Goal: Transaction & Acquisition: Purchase product/service

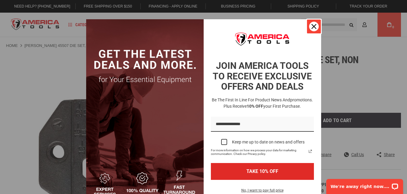
click at [312, 25] on icon "close icon" at bounding box center [314, 26] width 5 height 5
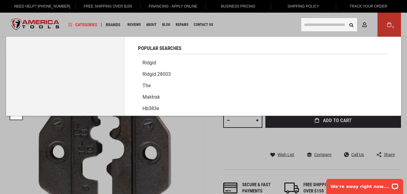
click at [316, 26] on input "text" at bounding box center [329, 24] width 56 height 13
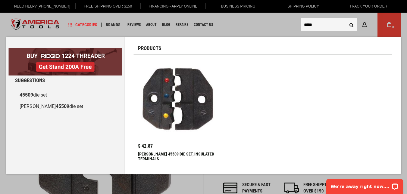
type input "*****"
click at [346, 19] on button "Search" at bounding box center [351, 24] width 11 height 11
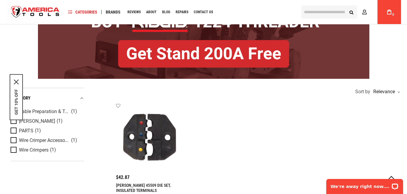
scroll to position [68, 0]
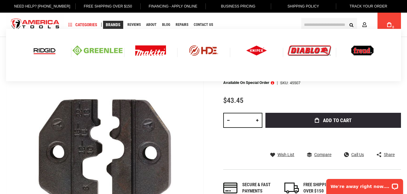
click at [100, 50] on img at bounding box center [98, 50] width 50 height 10
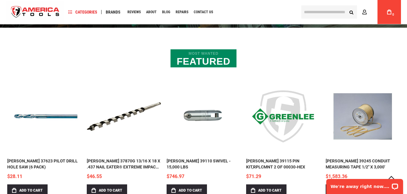
scroll to position [166, 0]
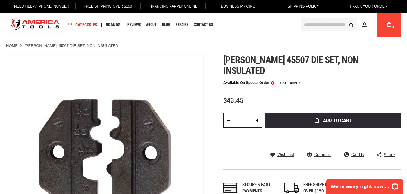
click at [320, 26] on input "text" at bounding box center [329, 24] width 56 height 13
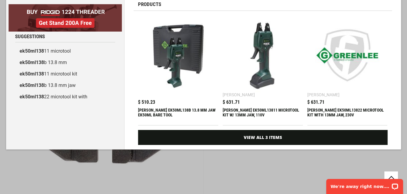
scroll to position [45, 0]
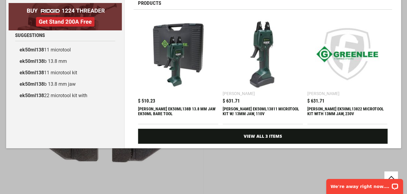
type input "*********"
click at [266, 44] on img at bounding box center [263, 54] width 74 height 74
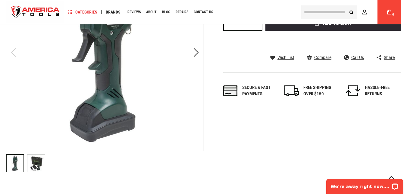
scroll to position [121, 0]
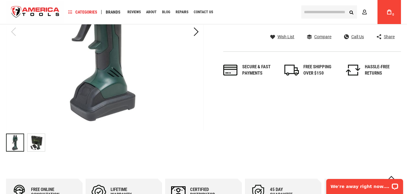
click at [34, 143] on img "GREENLEE EK50ML13811 MICROTOOL KIT W/ 13MM JAW, 110V" at bounding box center [35, 142] width 17 height 17
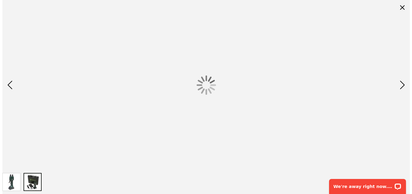
scroll to position [0, 0]
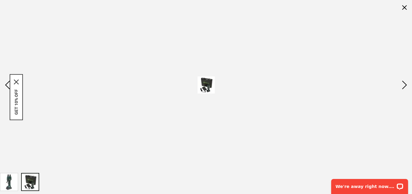
click at [211, 86] on img at bounding box center [205, 85] width 17 height 17
click at [7, 87] on div "Previous" at bounding box center [7, 85] width 15 height 21
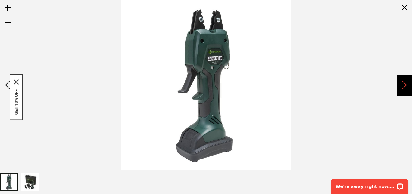
click at [407, 82] on div "Next" at bounding box center [403, 85] width 15 height 21
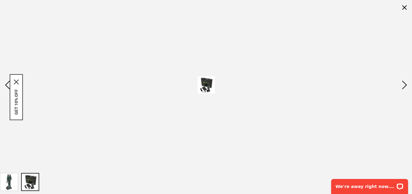
click at [182, 89] on div at bounding box center [206, 85] width 412 height 170
click at [204, 84] on img at bounding box center [205, 85] width 17 height 17
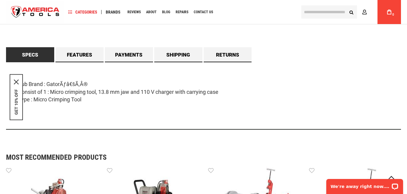
scroll to position [309, 0]
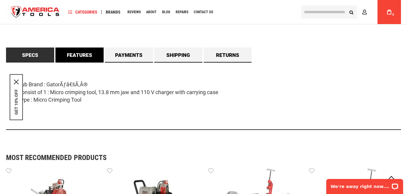
click at [83, 56] on link "Features" at bounding box center [79, 55] width 48 height 15
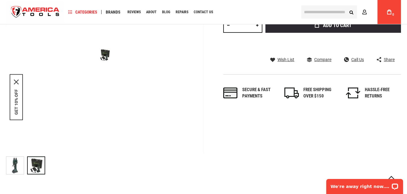
scroll to position [83, 0]
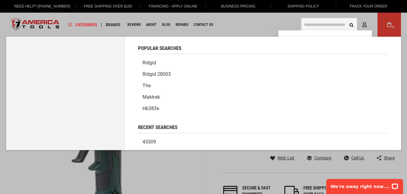
click at [332, 24] on input "text" at bounding box center [329, 24] width 56 height 13
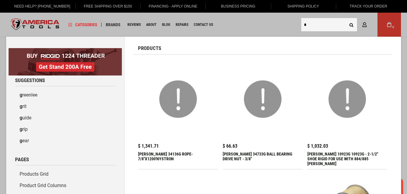
type input "**"
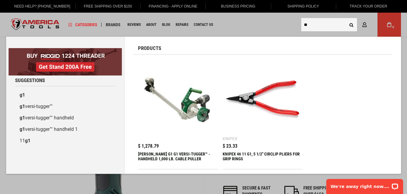
drag, startPoint x: 311, startPoint y: 26, endPoint x: 279, endPoint y: 31, distance: 32.0
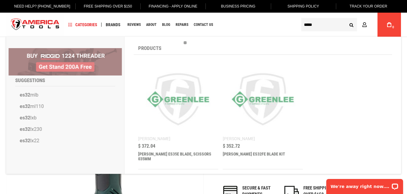
type input "******"
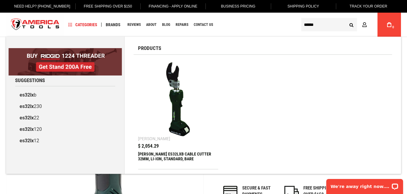
drag, startPoint x: 317, startPoint y: 24, endPoint x: 291, endPoint y: 28, distance: 25.9
click at [292, 27] on div "Navigation Categories Plumbing Tools Drain Cleaning Diagnostics Pressing Saws" at bounding box center [203, 25] width 395 height 24
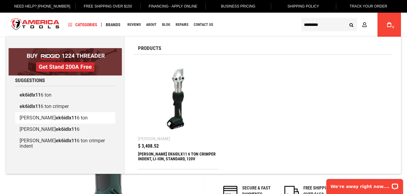
type input "*********"
click at [58, 117] on b "ek6idlx11" at bounding box center [66, 118] width 21 height 6
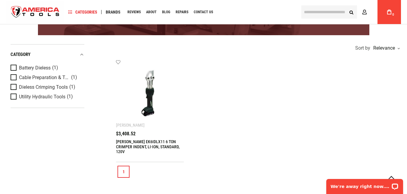
scroll to position [98, 0]
